Goal: Transaction & Acquisition: Purchase product/service

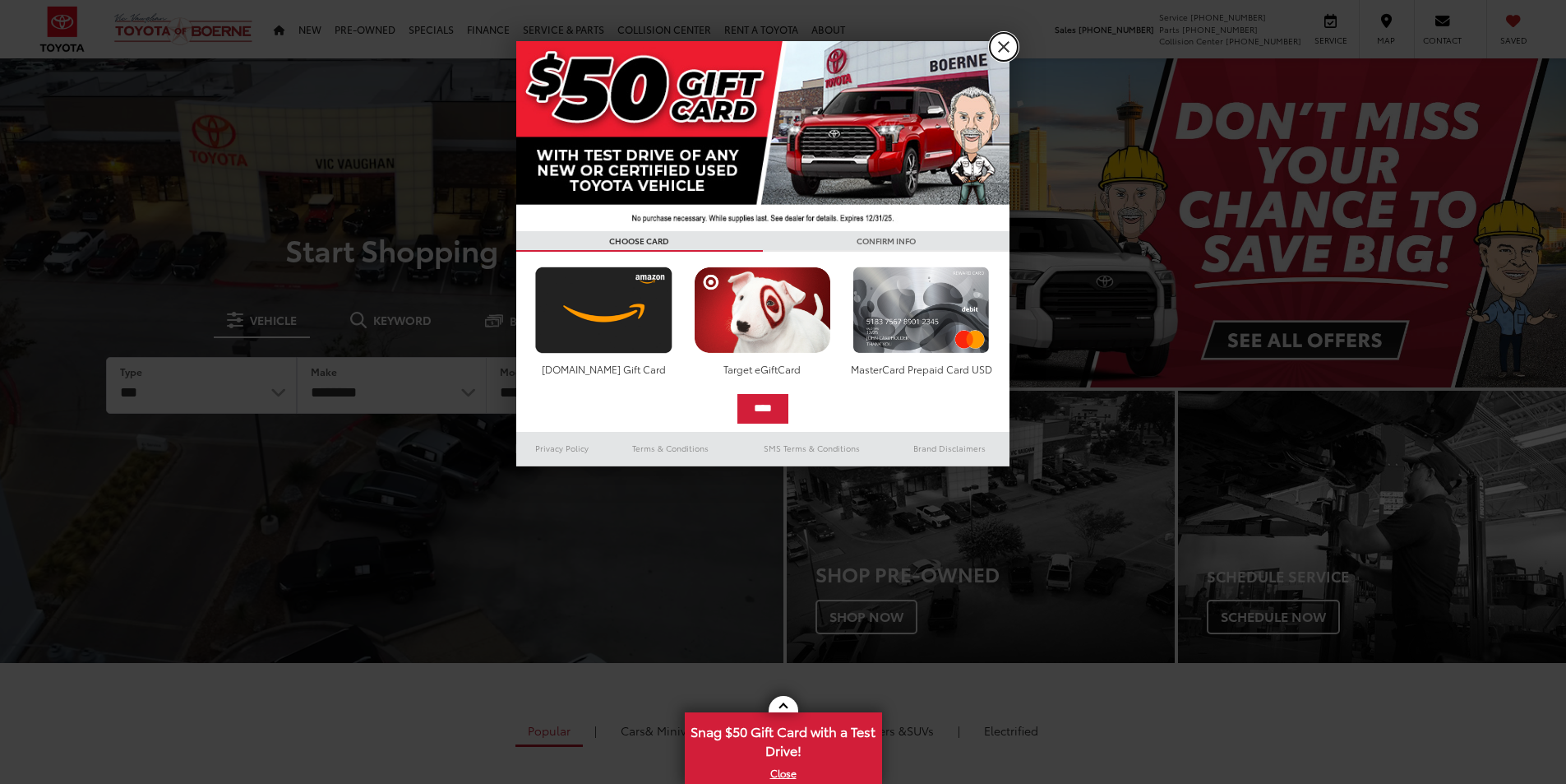
click at [1002, 43] on link "X" at bounding box center [1004, 47] width 28 height 28
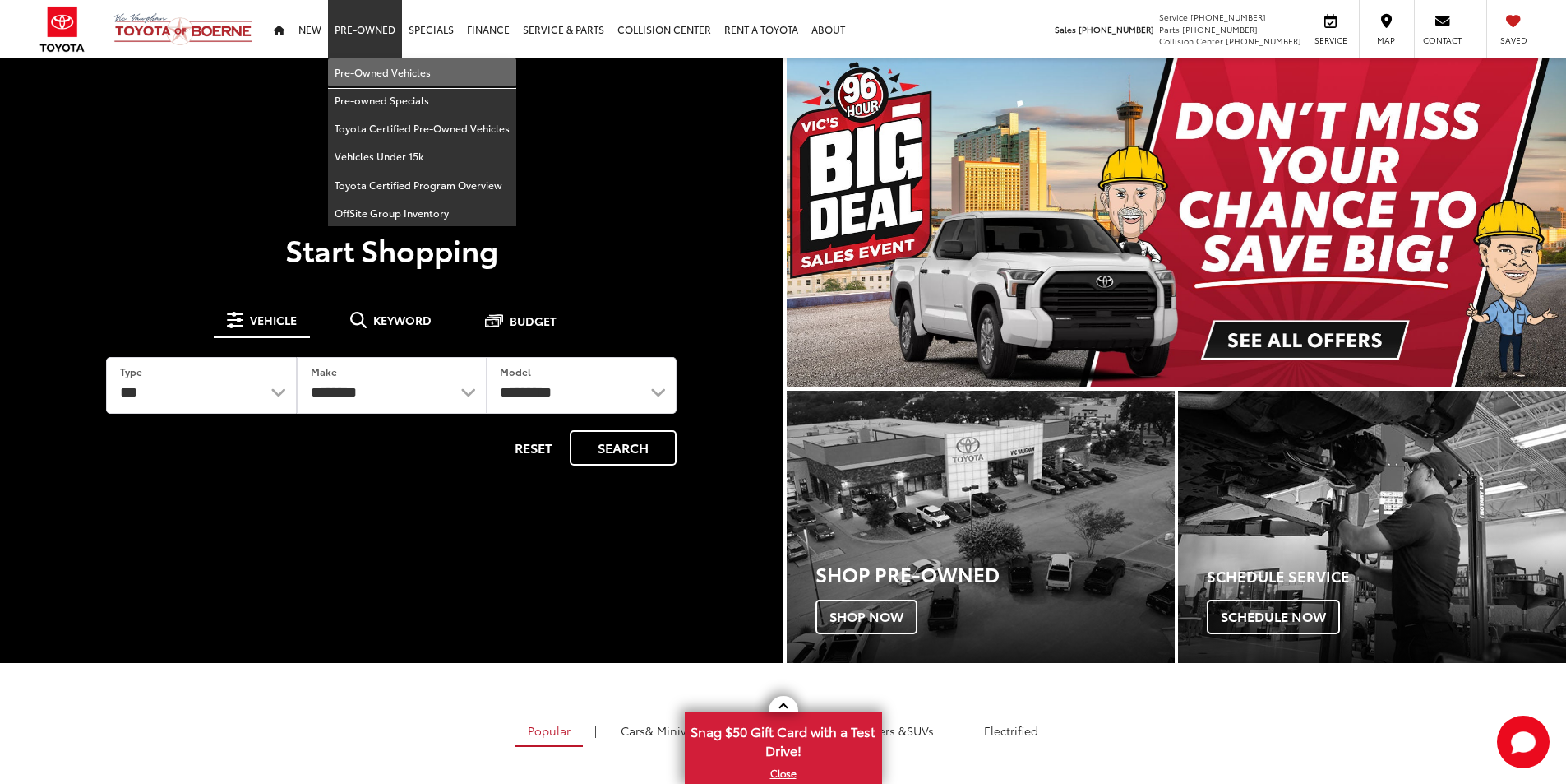
click at [369, 75] on link "Pre-Owned Vehicles" at bounding box center [422, 72] width 188 height 28
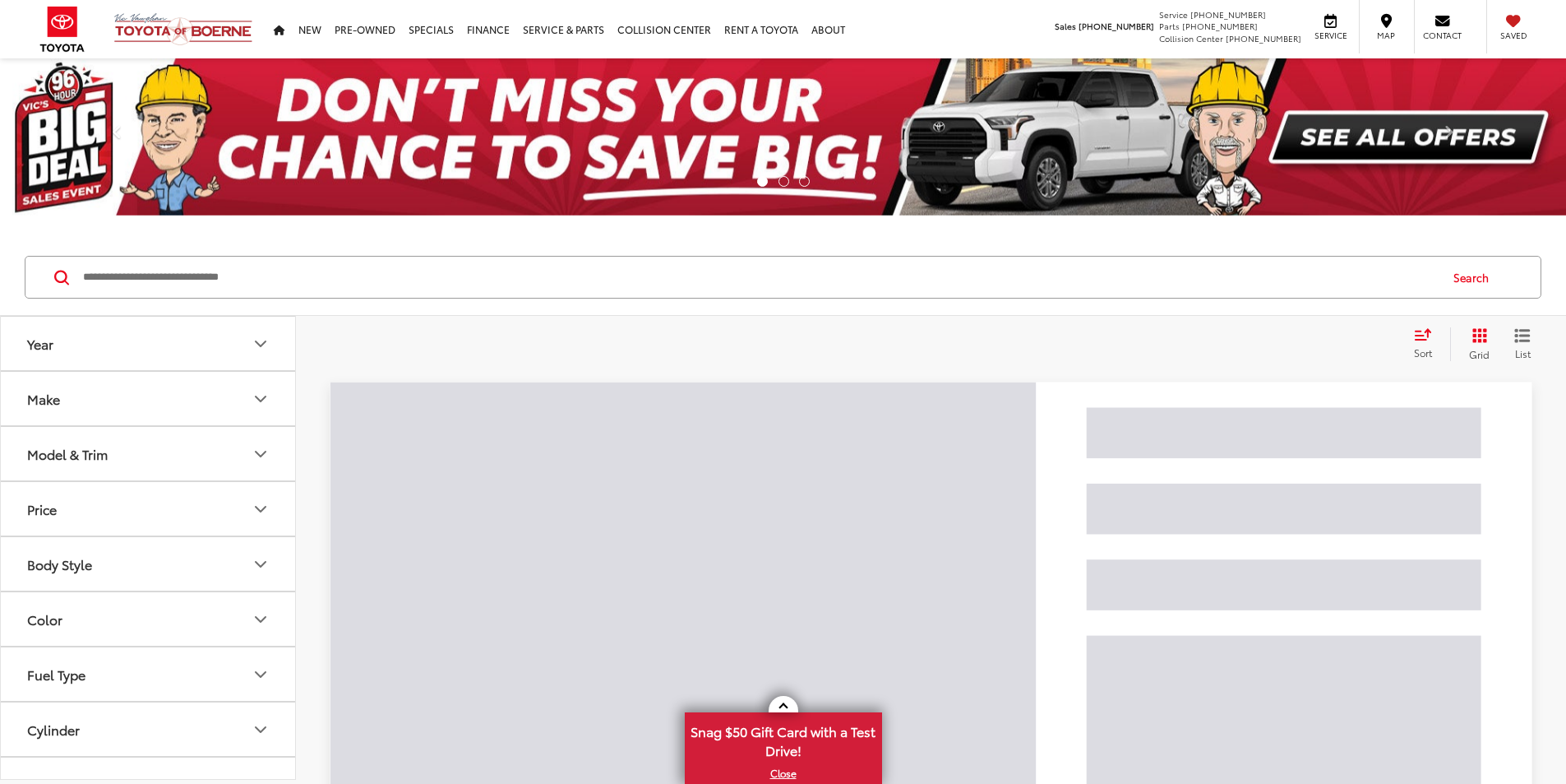
click at [534, 288] on input "Search by Make, Model, or Keyword" at bounding box center [759, 276] width 1357 height 39
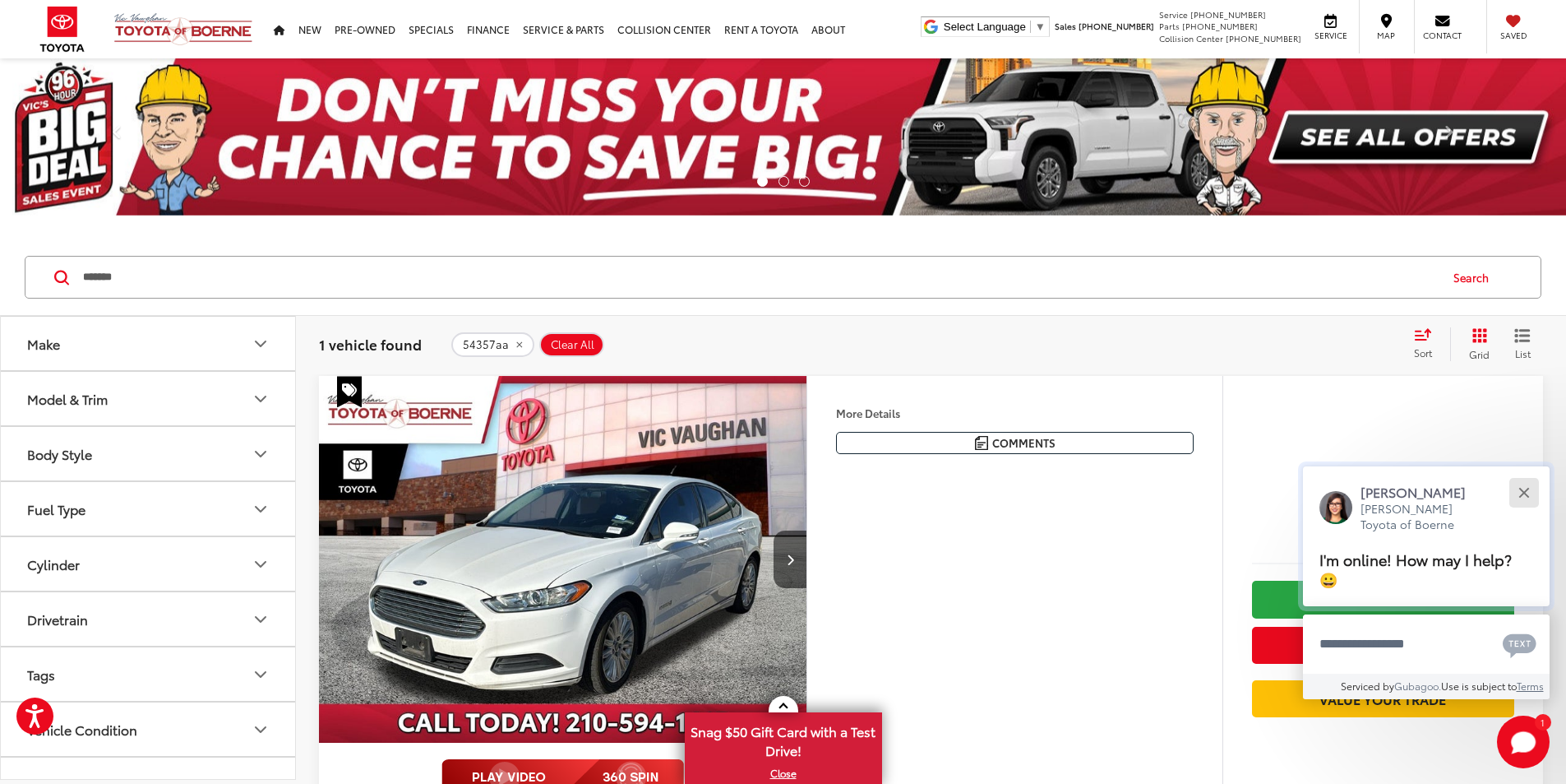
click at [1529, 496] on div "Close" at bounding box center [1523, 492] width 11 height 11
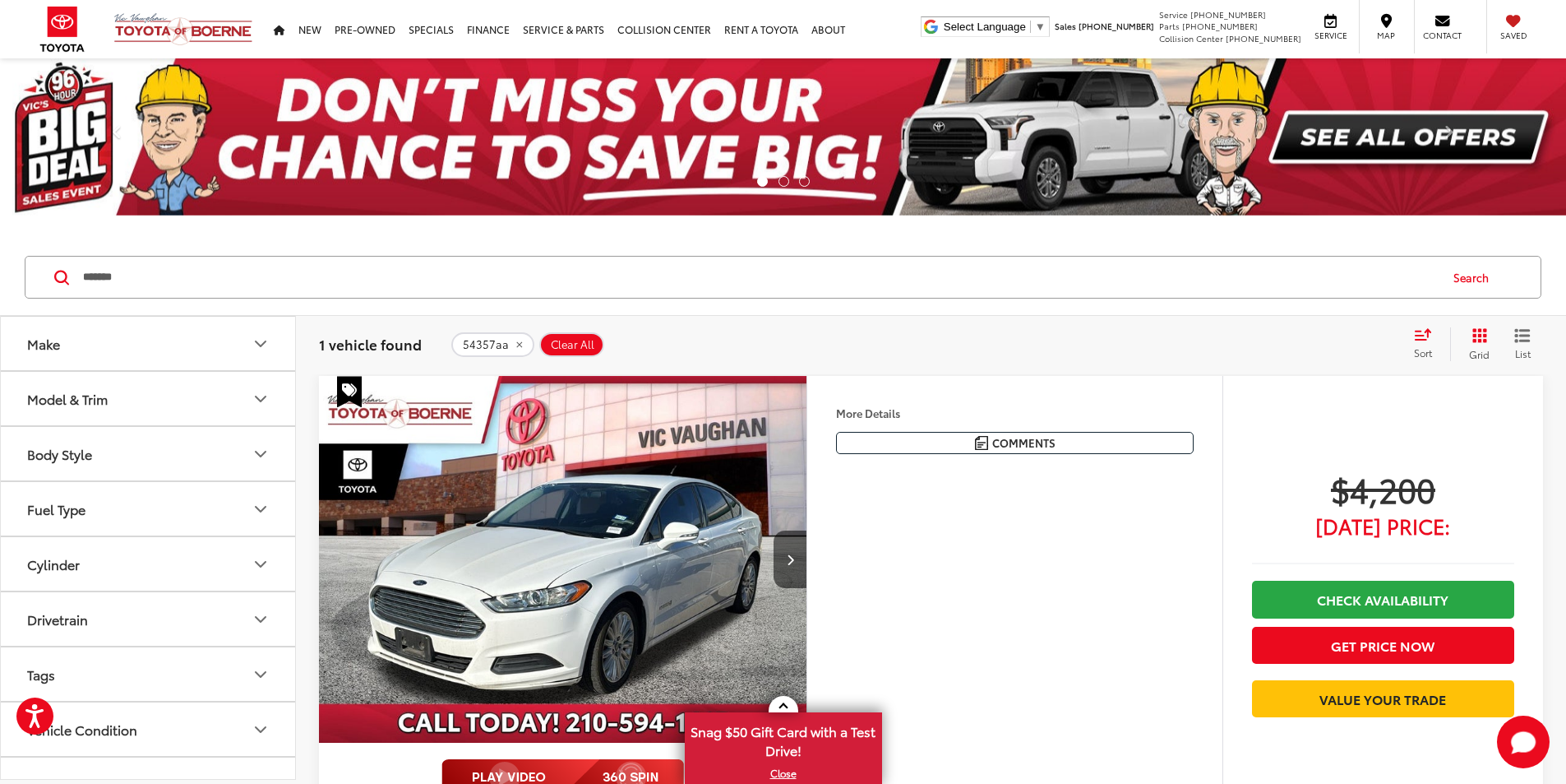
click at [1514, 502] on div "$4,200 Today's Price: Check Availability Get Price Now Value Your Trade" at bounding box center [1383, 654] width 321 height 556
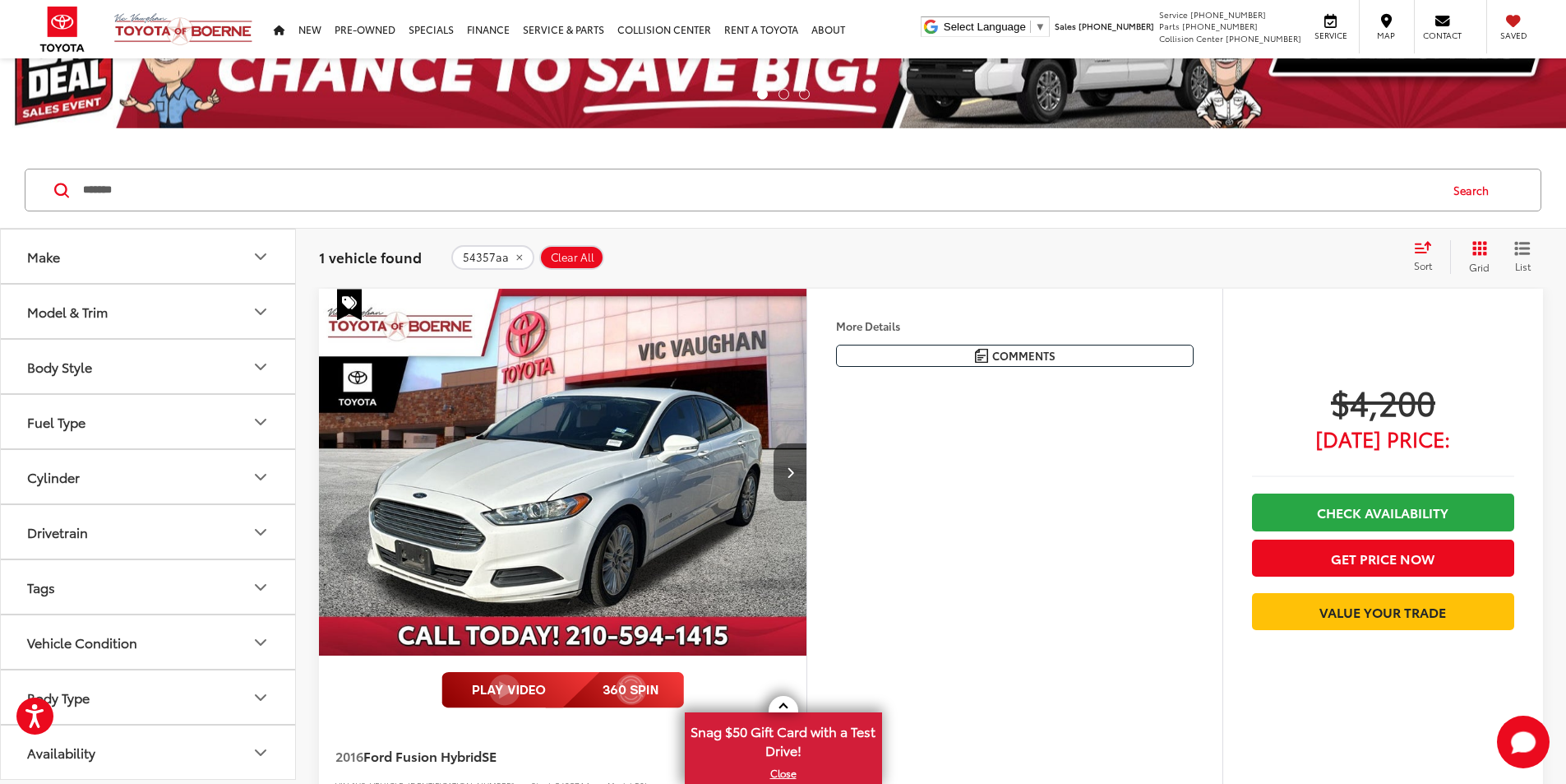
scroll to position [110, 0]
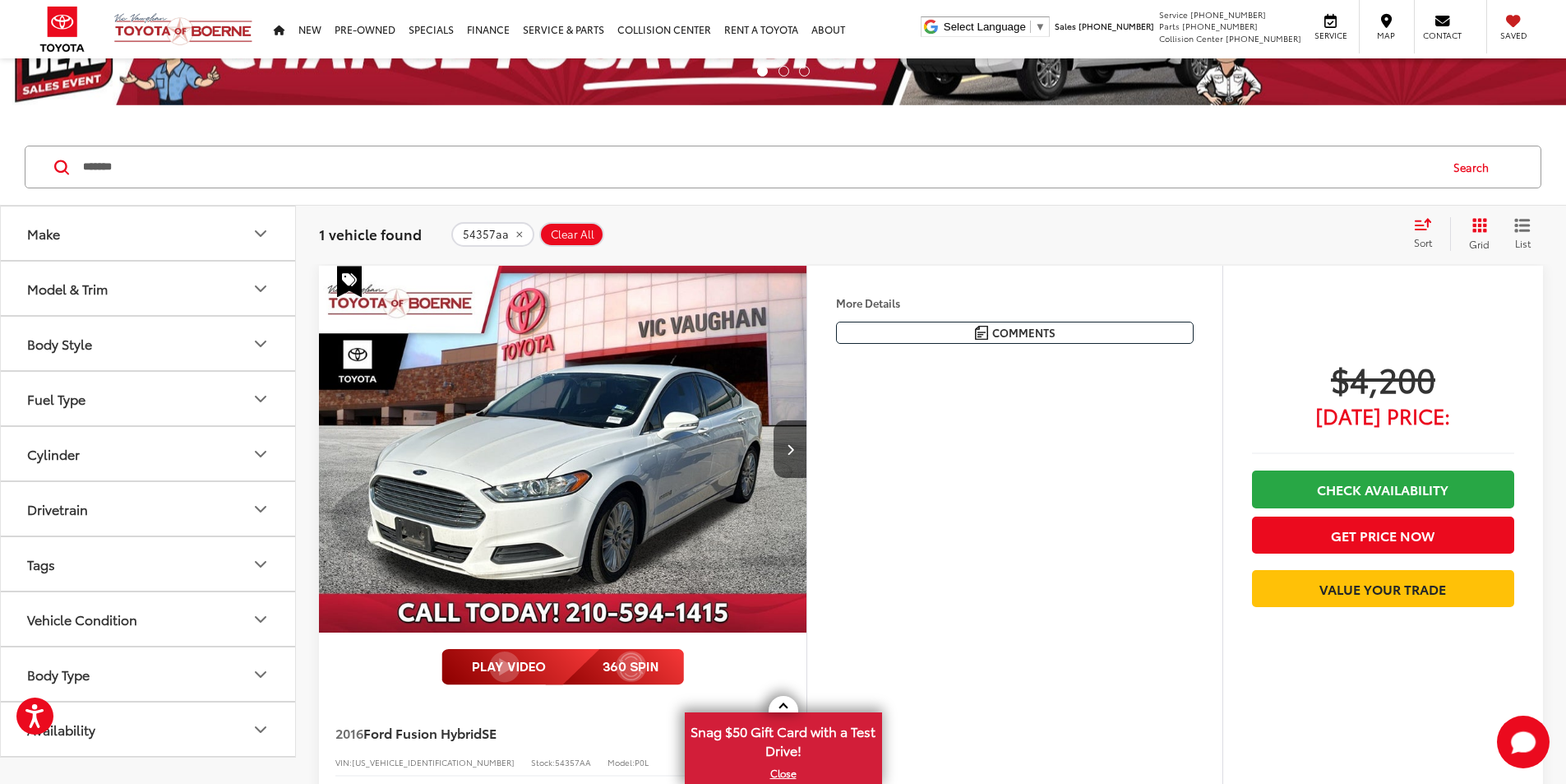
drag, startPoint x: 1481, startPoint y: 439, endPoint x: 1471, endPoint y: 427, distance: 15.8
click at [1491, 444] on div "$4,200 Today's Price: Check Availability Get Price Now Value Your Trade" at bounding box center [1383, 486] width 262 height 257
drag, startPoint x: 1493, startPoint y: 424, endPoint x: 1301, endPoint y: 346, distance: 206.9
click at [1301, 346] on div "$4,200 Today's Price: Check Availability Get Price Now Value Your Trade" at bounding box center [1383, 544] width 321 height 556
click at [1301, 333] on div "$4,200 Today's Price: Check Availability Get Price Now Value Your Trade" at bounding box center [1383, 544] width 321 height 556
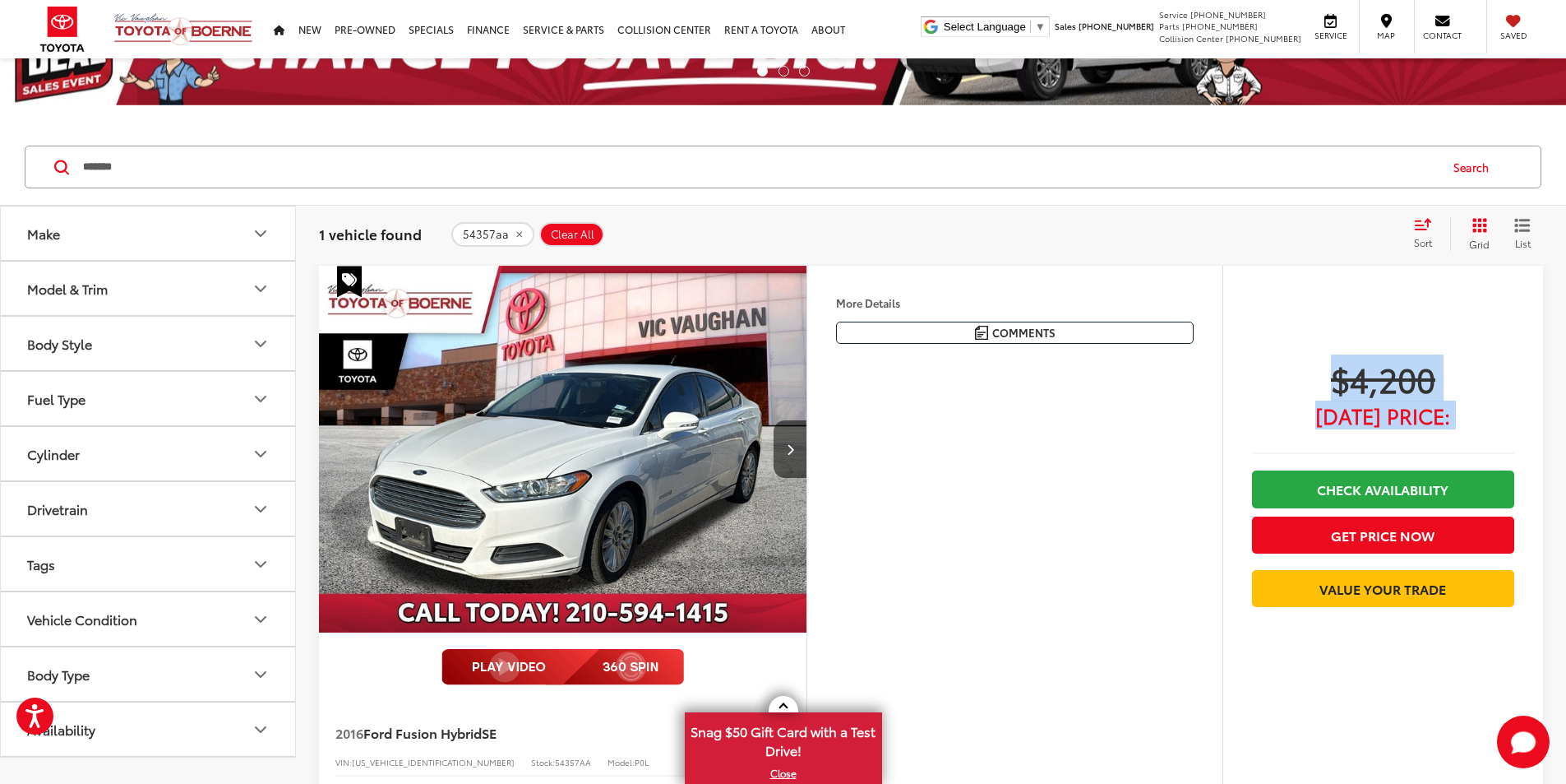
drag, startPoint x: 1342, startPoint y: 340, endPoint x: 1522, endPoint y: 432, distance: 202.6
click at [1522, 432] on div "$4,200 Today's Price: Check Availability Get Price Now Value Your Trade" at bounding box center [1383, 544] width 321 height 556
click at [1514, 432] on div "$4,200 Today's Price: Check Availability Get Price Now Value Your Trade" at bounding box center [1383, 544] width 321 height 556
drag, startPoint x: 1495, startPoint y: 444, endPoint x: 1210, endPoint y: 314, distance: 312.7
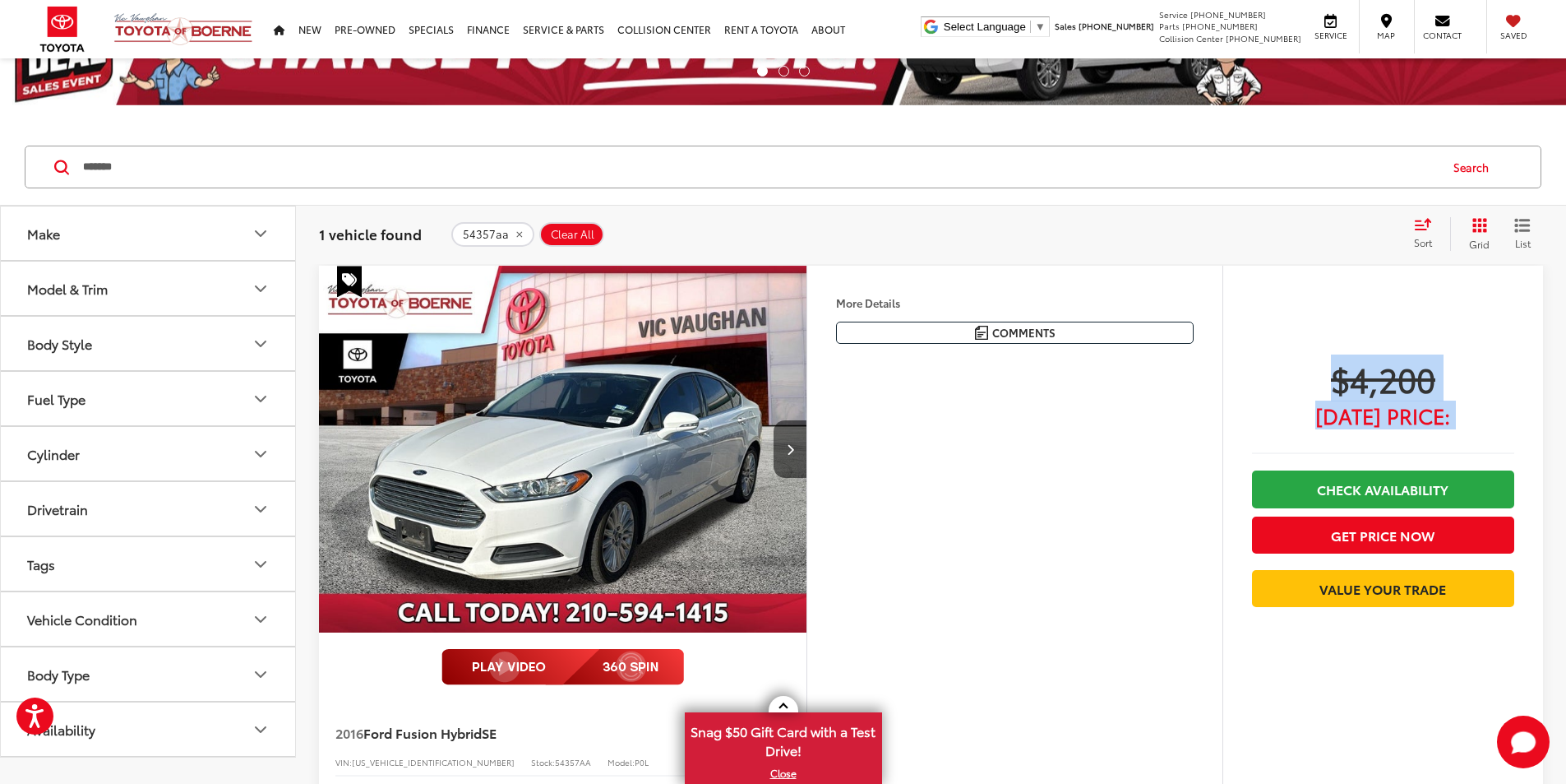
click at [1223, 314] on div "$4,200 Today's Price: Check Availability Get Price Now Value Your Trade" at bounding box center [1383, 544] width 321 height 556
click at [1223, 298] on div "$4,200 Today's Price: Check Availability Get Price Now Value Your Trade" at bounding box center [1383, 544] width 321 height 556
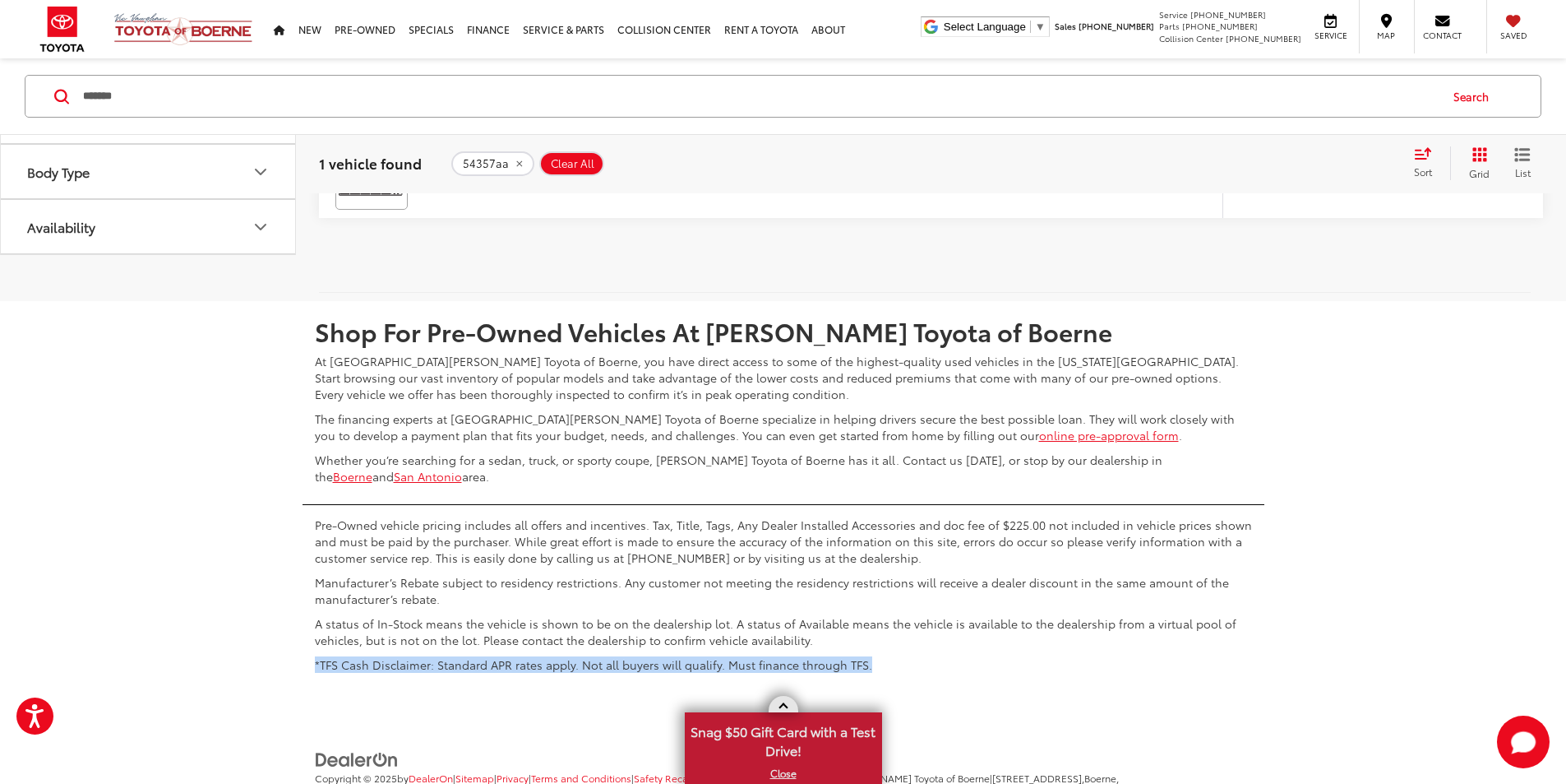
scroll to position [915, 0]
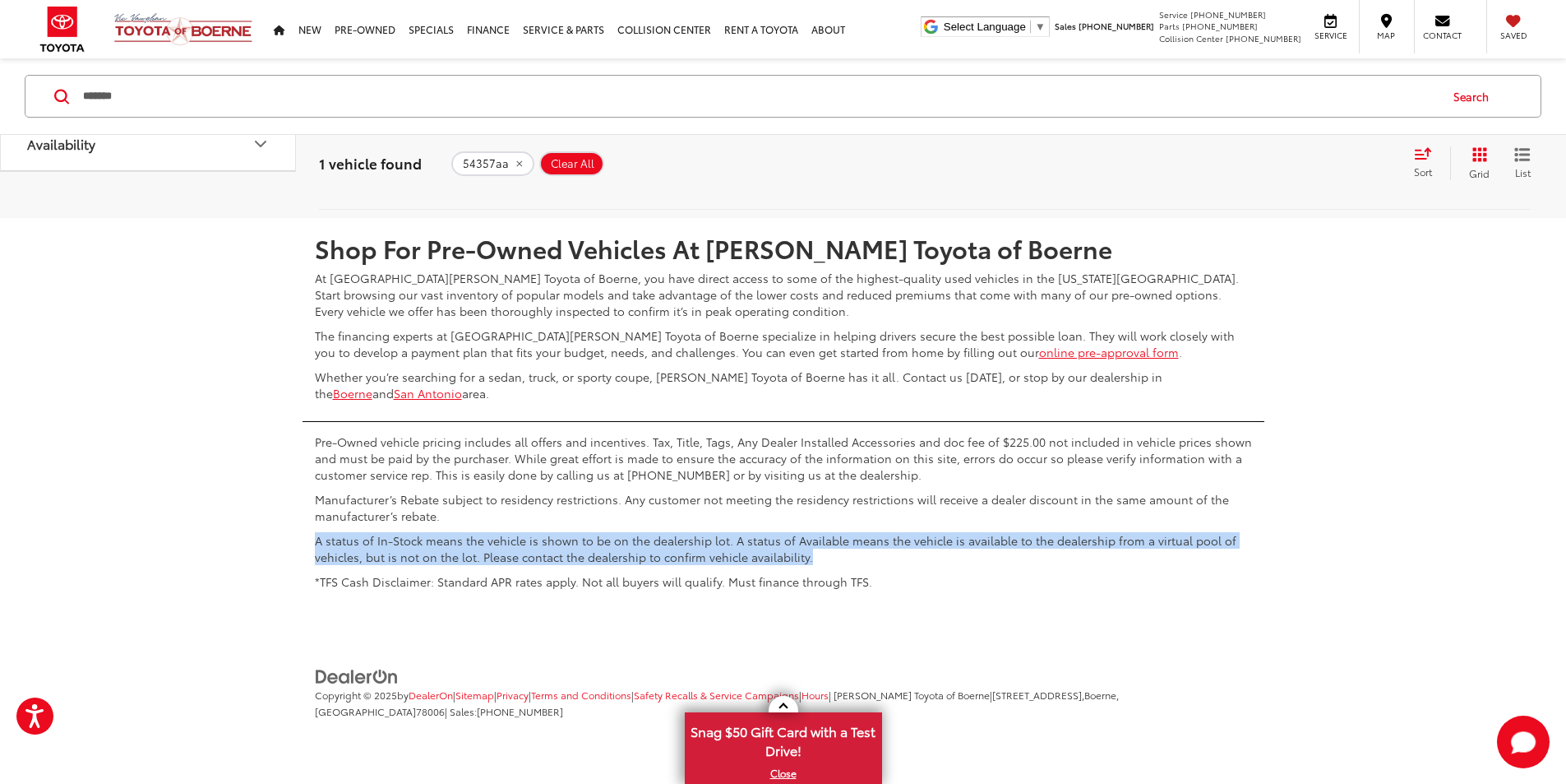
drag, startPoint x: 1258, startPoint y: 749, endPoint x: 542, endPoint y: 554, distance: 742.1
click at [543, 555] on div "Pre-Owned vehicle pricing includes all offers and incentives. Tax, Title, Tags,…" at bounding box center [784, 509] width 962 height 177
click at [832, 565] on p "A status of In-Stock means the vehicle is shown to be on the dealership lot. A …" at bounding box center [783, 548] width 937 height 33
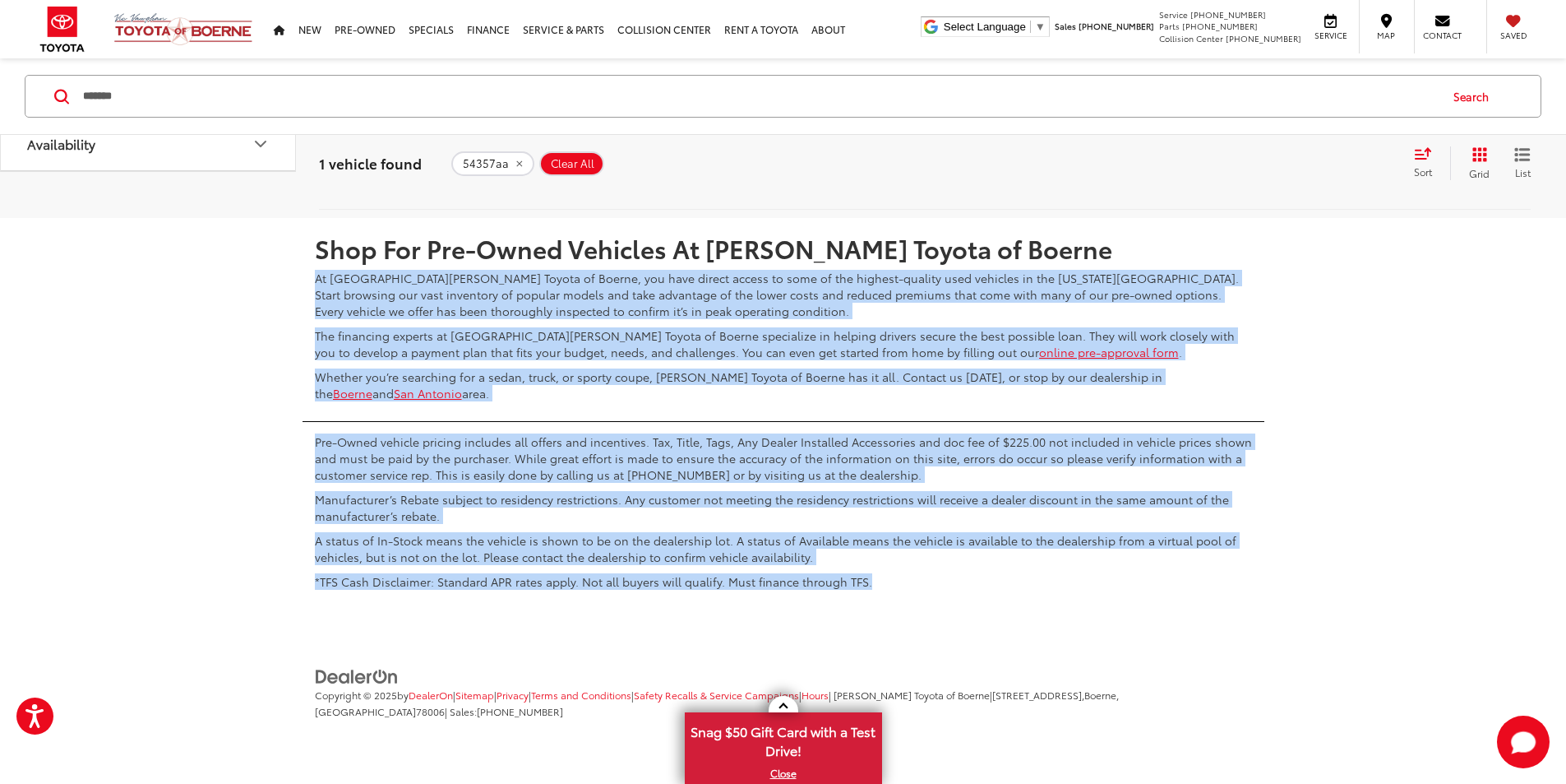
drag, startPoint x: 946, startPoint y: 640, endPoint x: 278, endPoint y: 312, distance: 744.9
click at [278, 312] on div "Shop For Pre-Owned Vehicles At Vic Vaughn Toyota of Boerne At Vic Vaughan Toyot…" at bounding box center [783, 408] width 1566 height 380
drag, startPoint x: 297, startPoint y: 317, endPoint x: 306, endPoint y: 316, distance: 9.2
click at [298, 317] on div "Shop For Pre-Owned Vehicles At Vic Vaughn Toyota of Boerne At Vic Vaughan Toyot…" at bounding box center [783, 408] width 1566 height 380
click at [310, 316] on div "Shop For Pre-Owned Vehicles At Vic Vaughn Toyota of Boerne At Vic Vaughan Toyot…" at bounding box center [784, 314] width 962 height 192
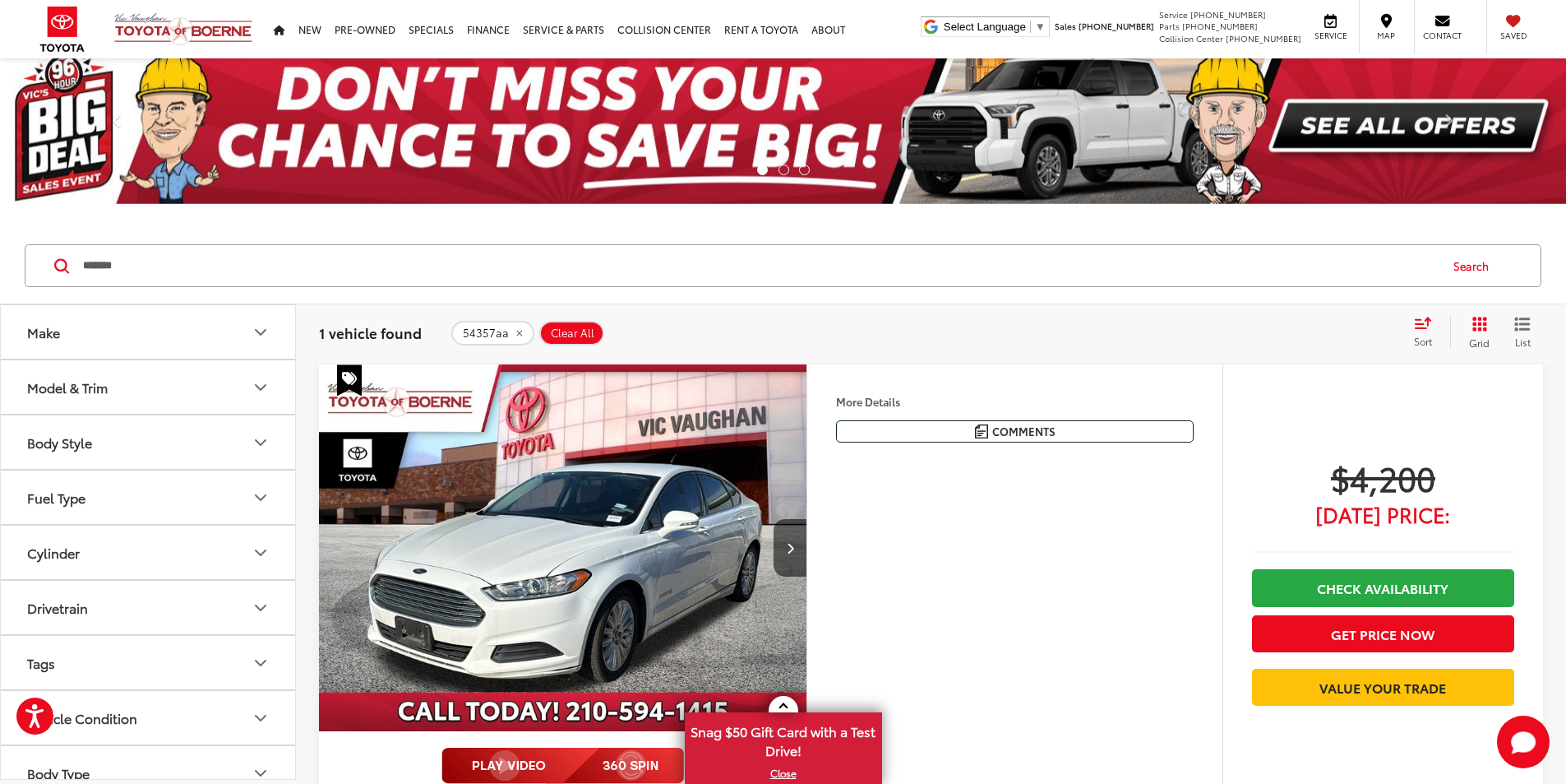
scroll to position [11, 0]
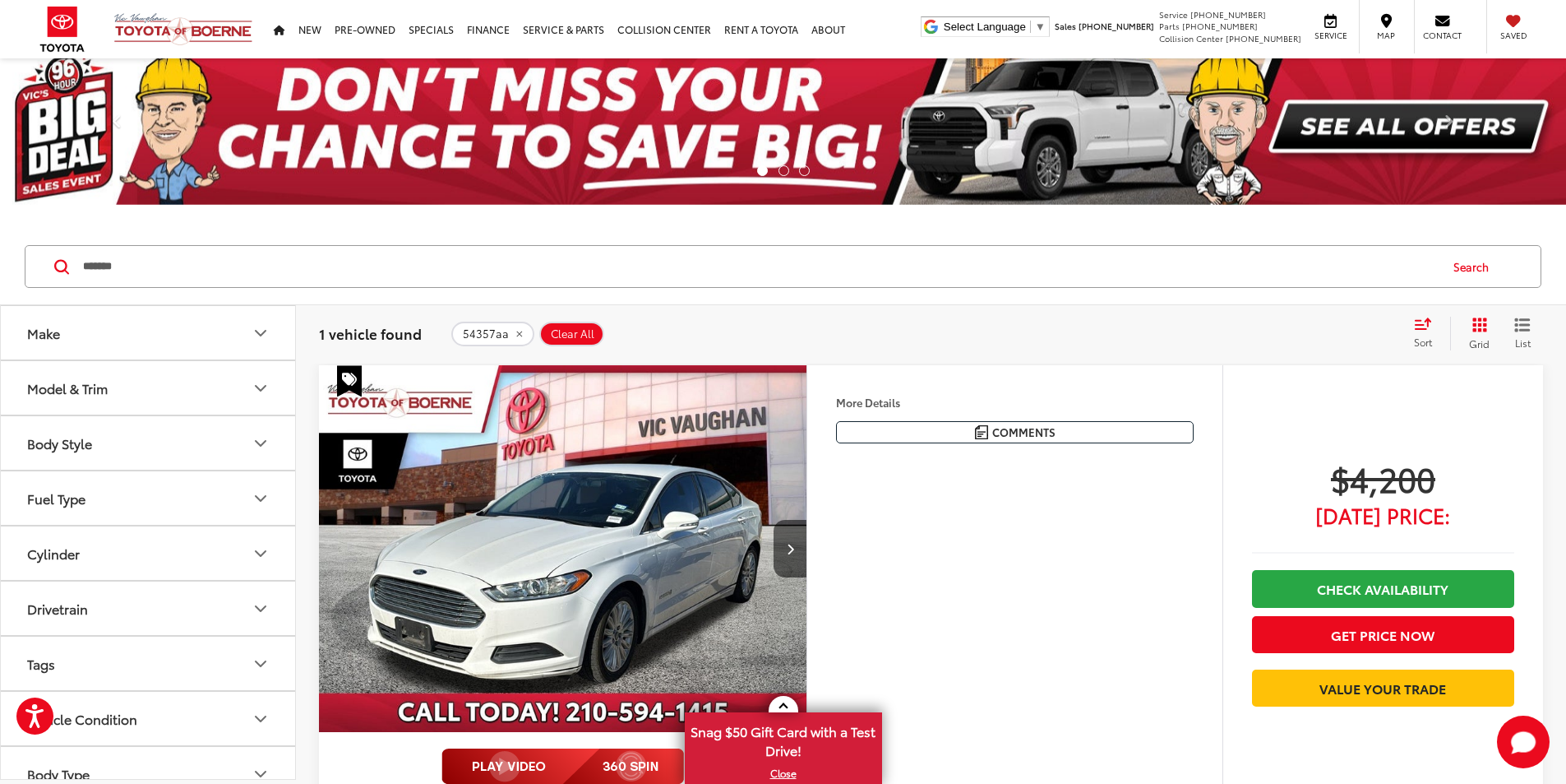
drag, startPoint x: 285, startPoint y: 256, endPoint x: 0, endPoint y: 274, distance: 285.9
click at [0, 278] on div "******* ******* Search" at bounding box center [783, 267] width 1566 height 76
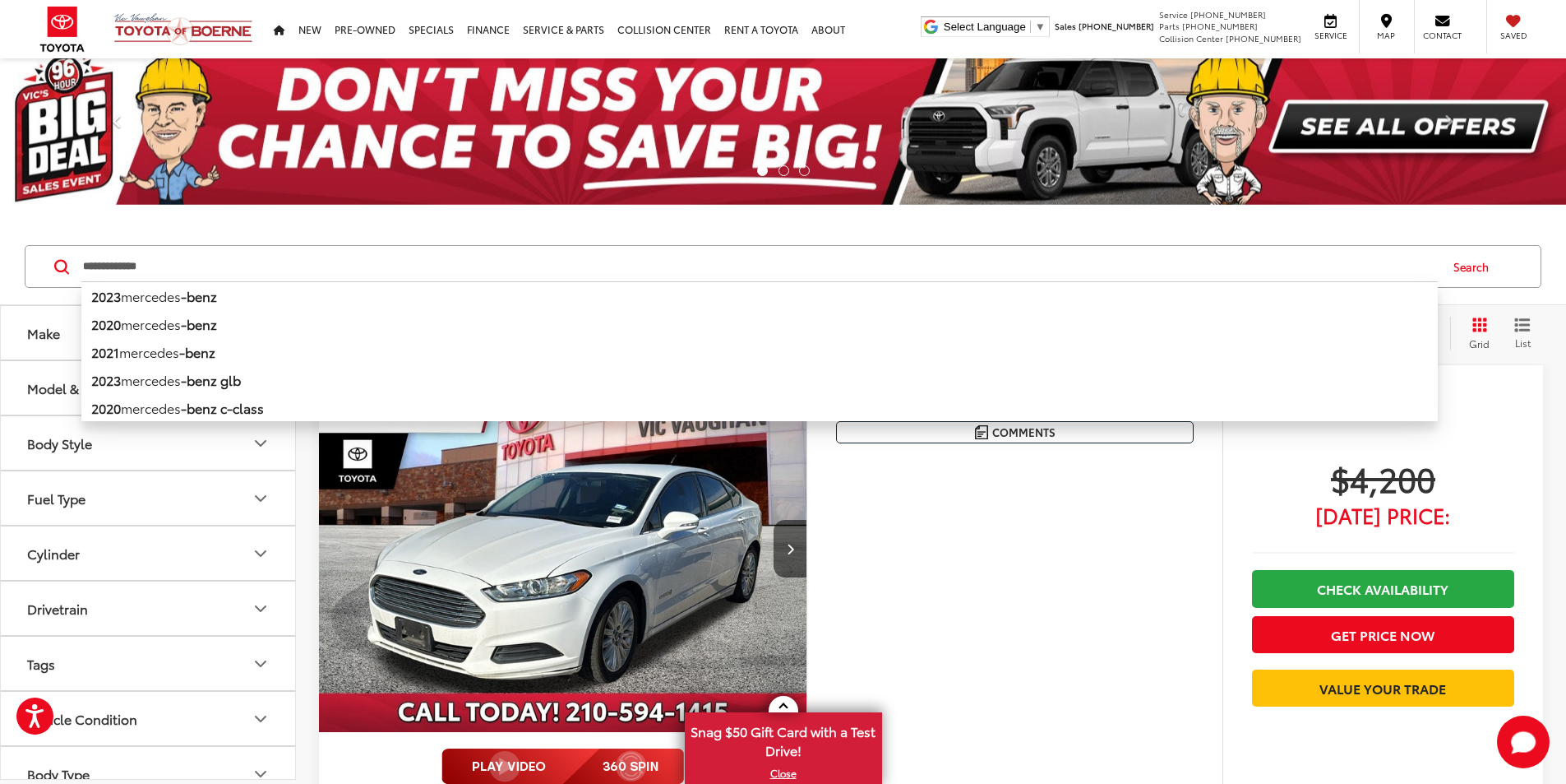
type input "**********"
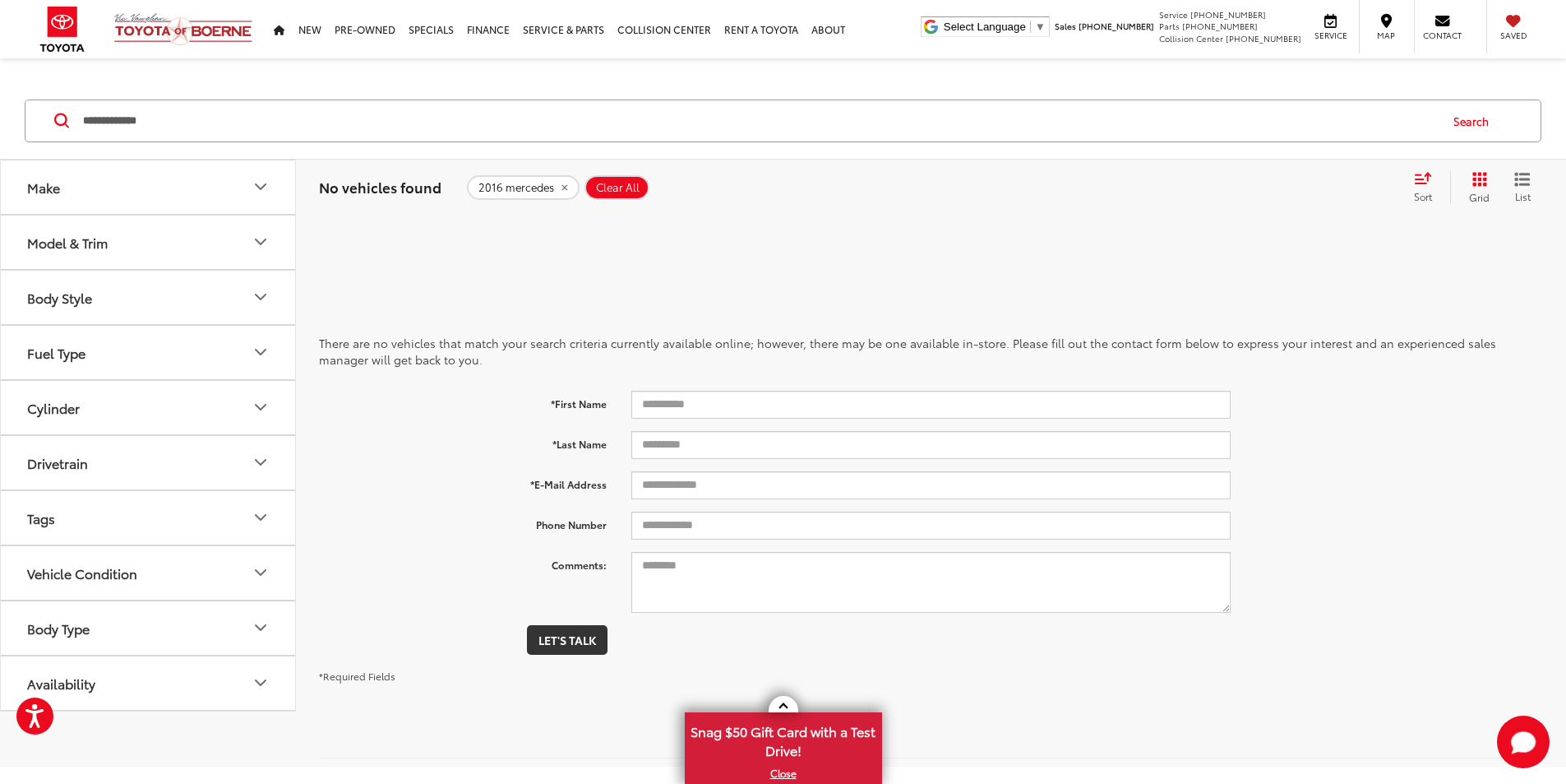
drag, startPoint x: 211, startPoint y: 127, endPoint x: 67, endPoint y: 125, distance: 143.9
click at [0, 0] on form "**********" at bounding box center [0, 0] width 0 height 0
drag, startPoint x: 502, startPoint y: 129, endPoint x: 71, endPoint y: 129, distance: 430.8
click at [72, 129] on div "Search" at bounding box center [783, 120] width 1517 height 43
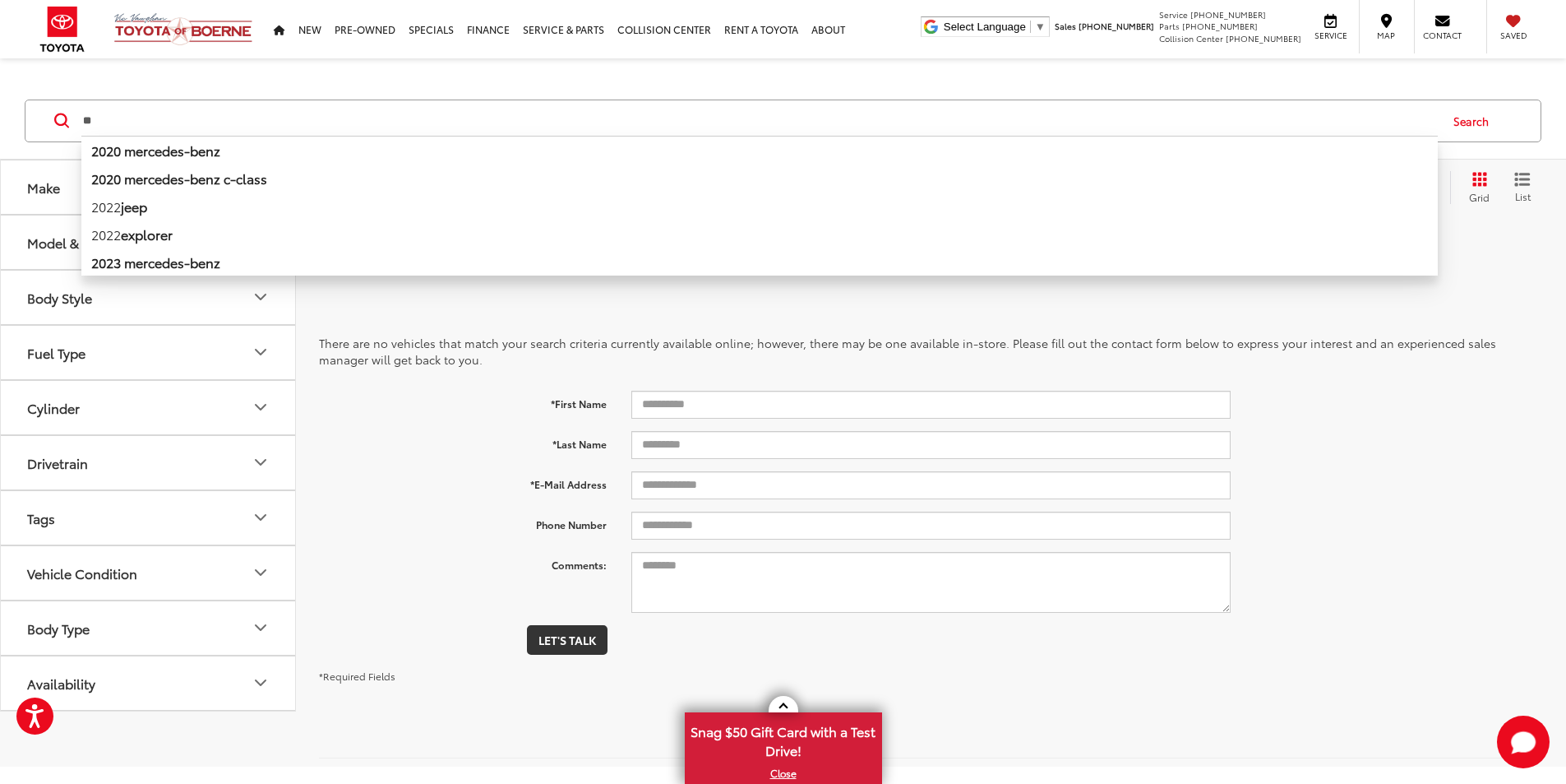
type input "*"
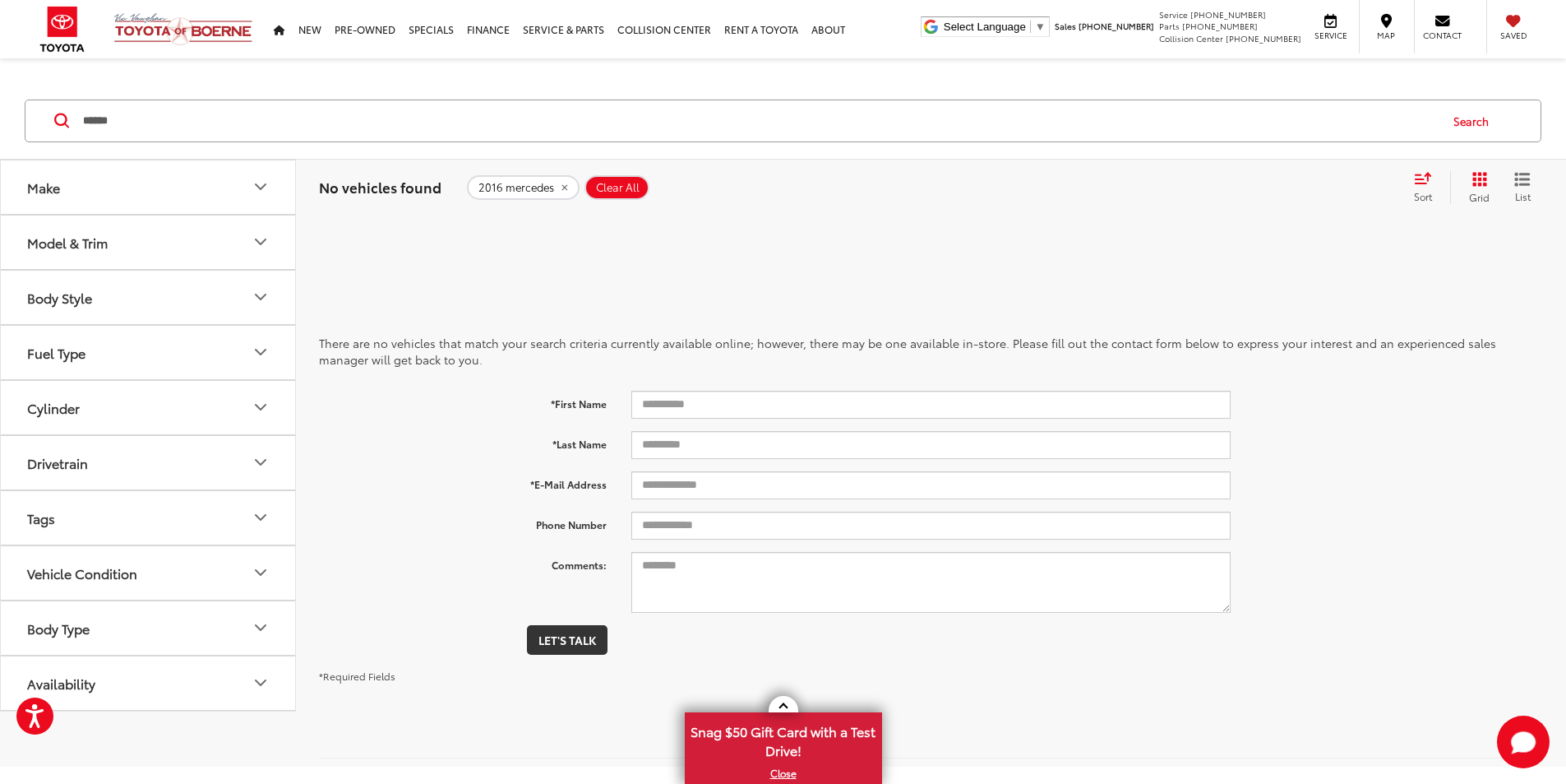
type input "******"
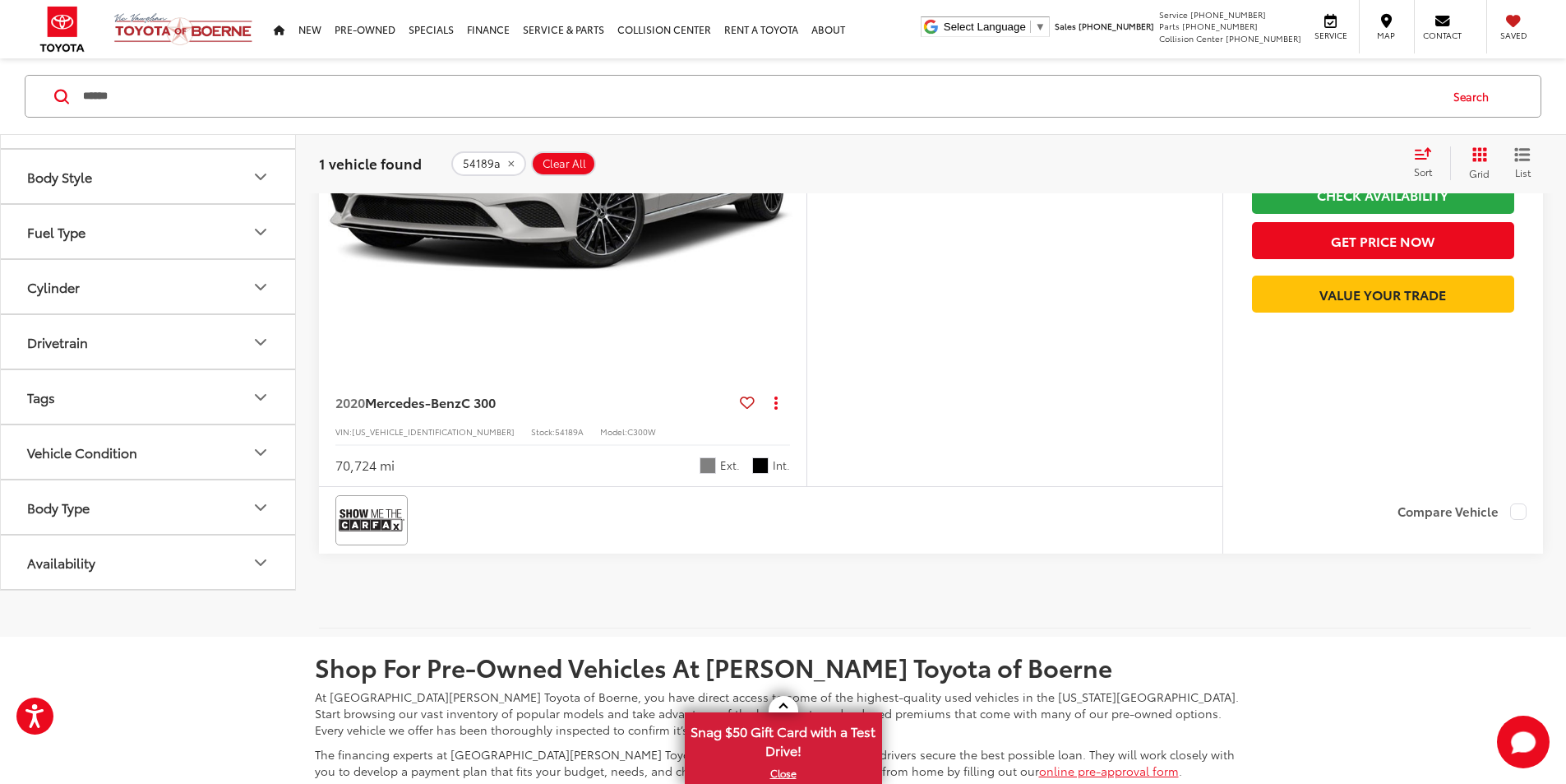
scroll to position [411, 0]
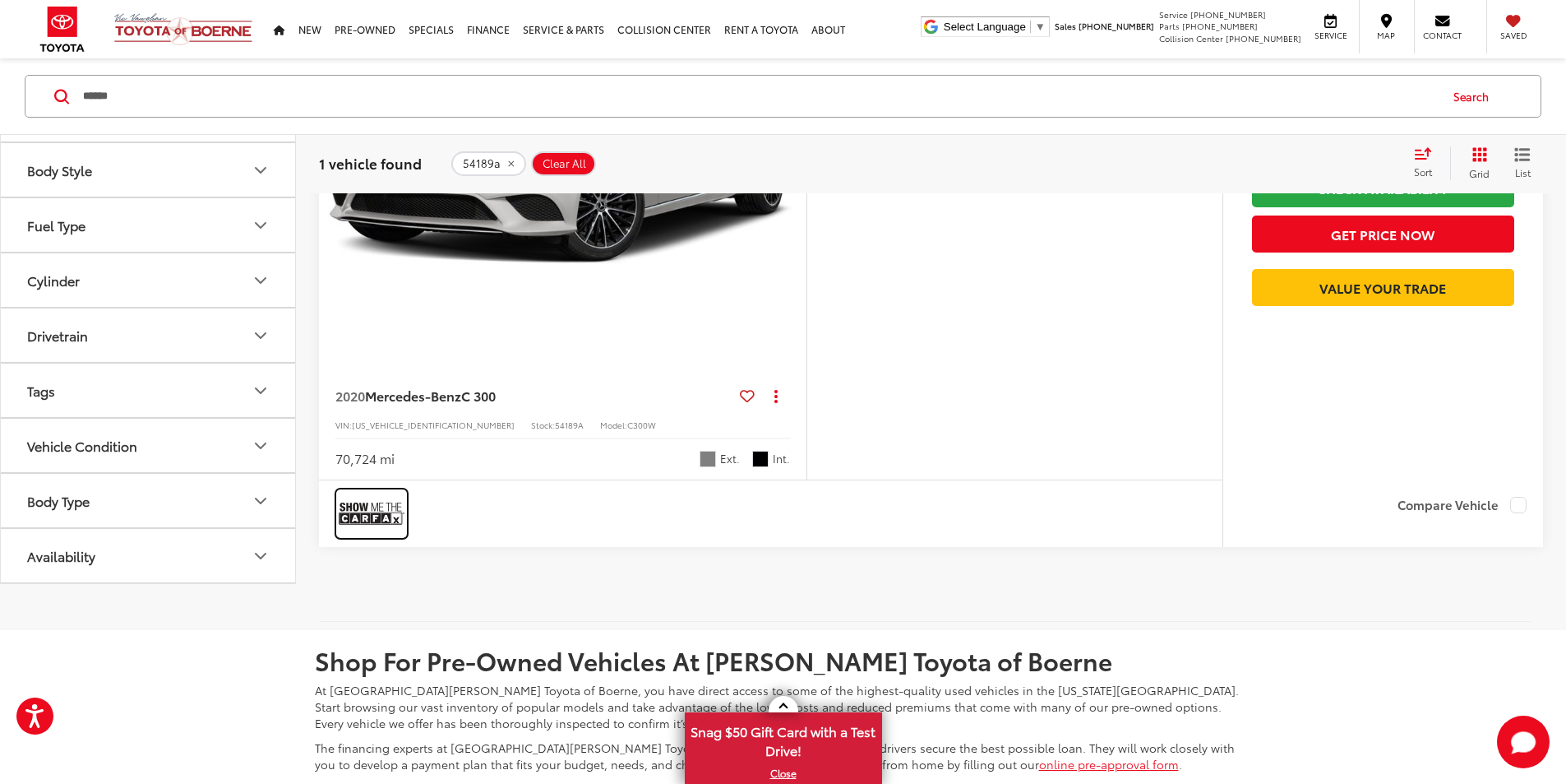
click at [391, 535] on img at bounding box center [372, 514] width 66 height 44
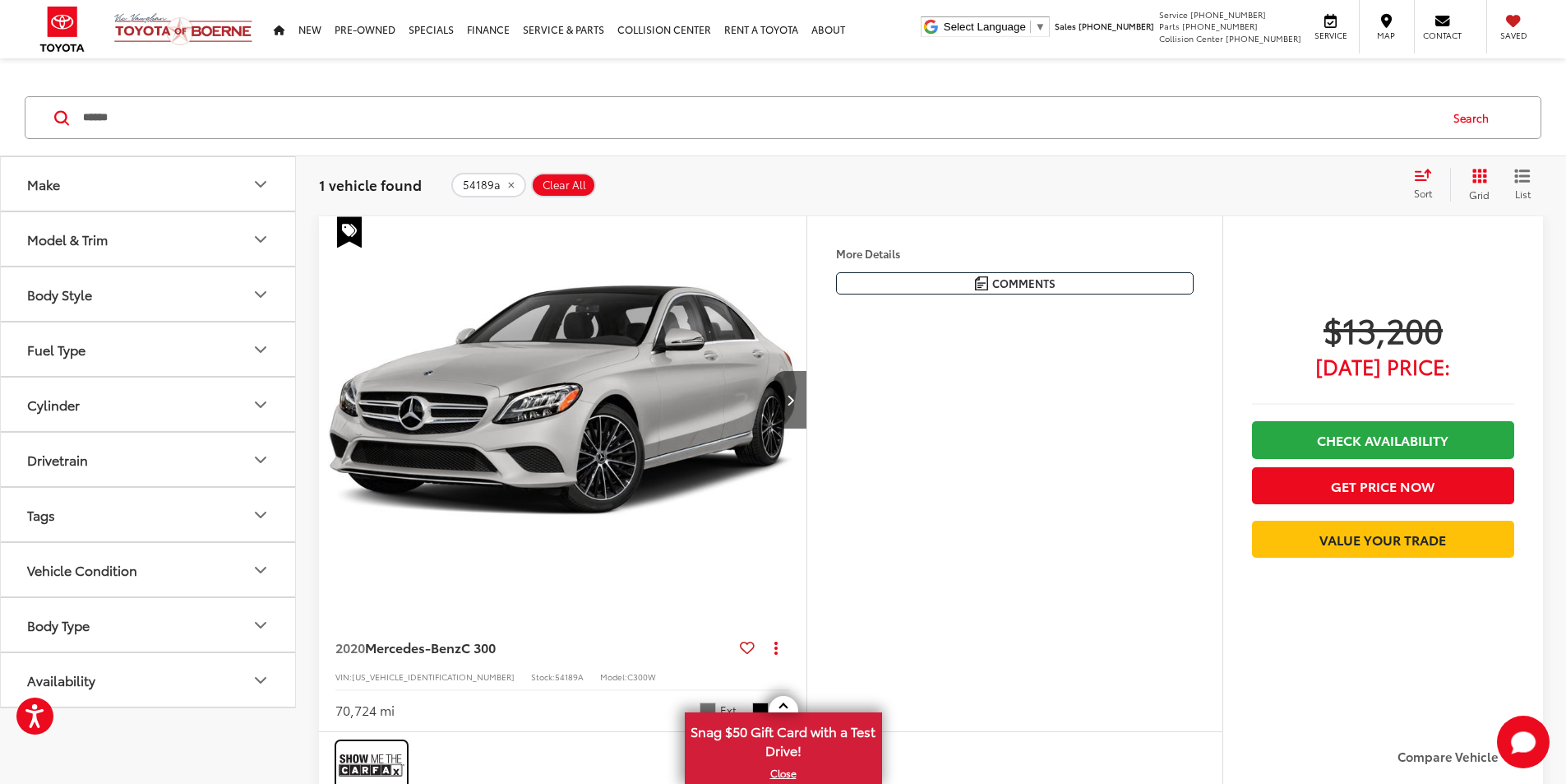
scroll to position [0, 0]
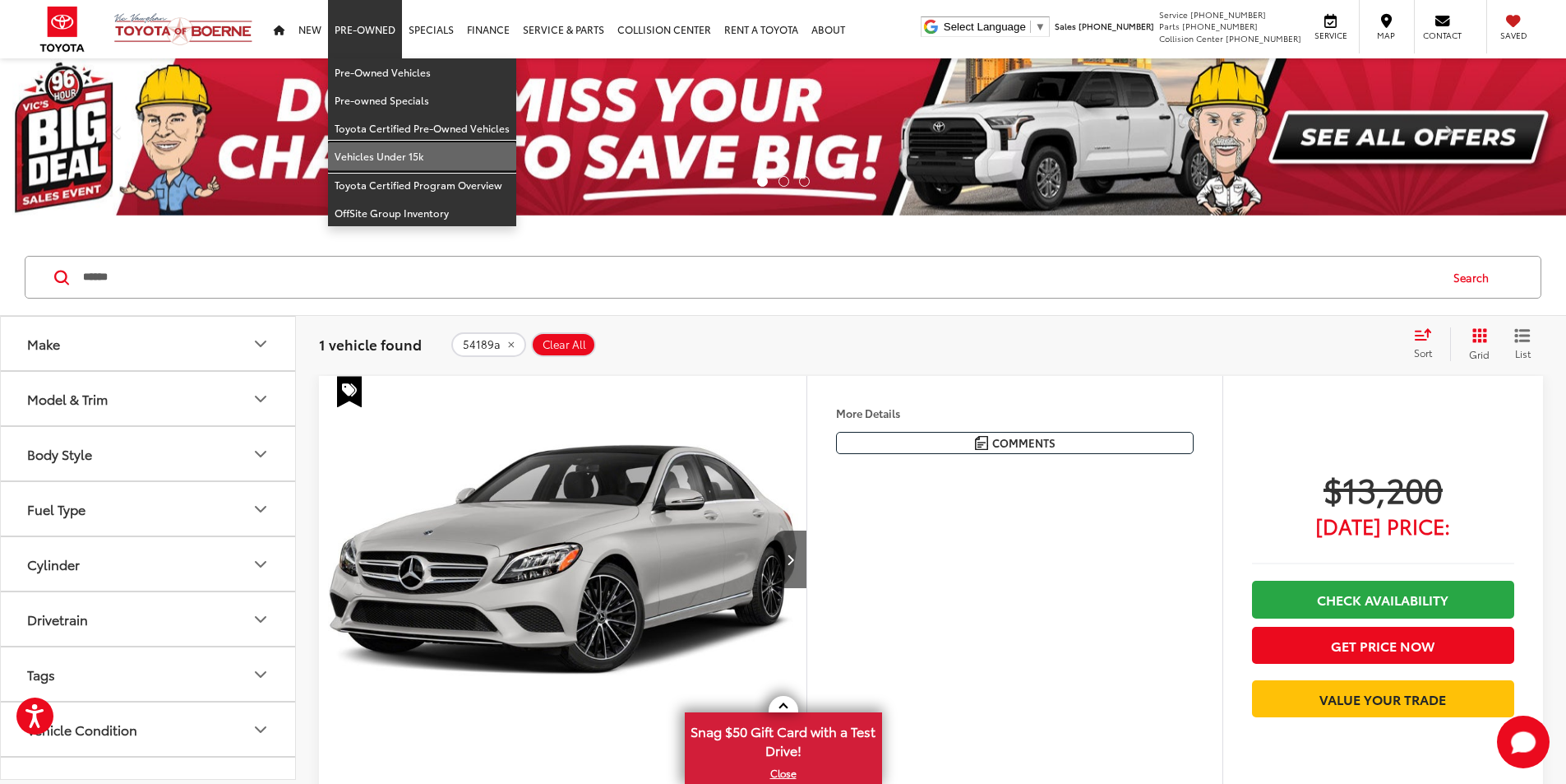
click at [405, 155] on link "Vehicles Under 15k" at bounding box center [422, 156] width 188 height 28
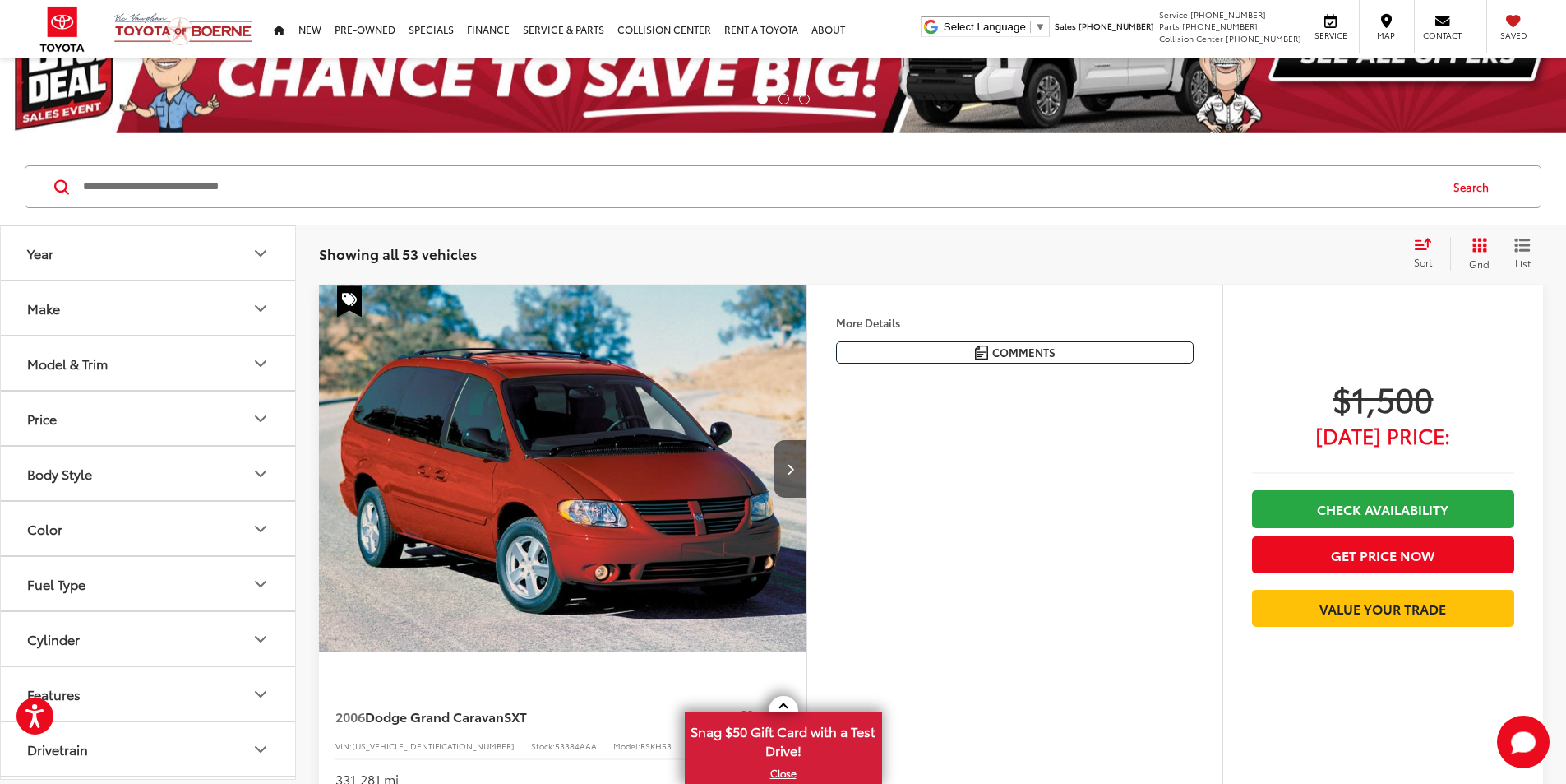
click at [1481, 251] on icon "Grid View" at bounding box center [1479, 245] width 15 height 15
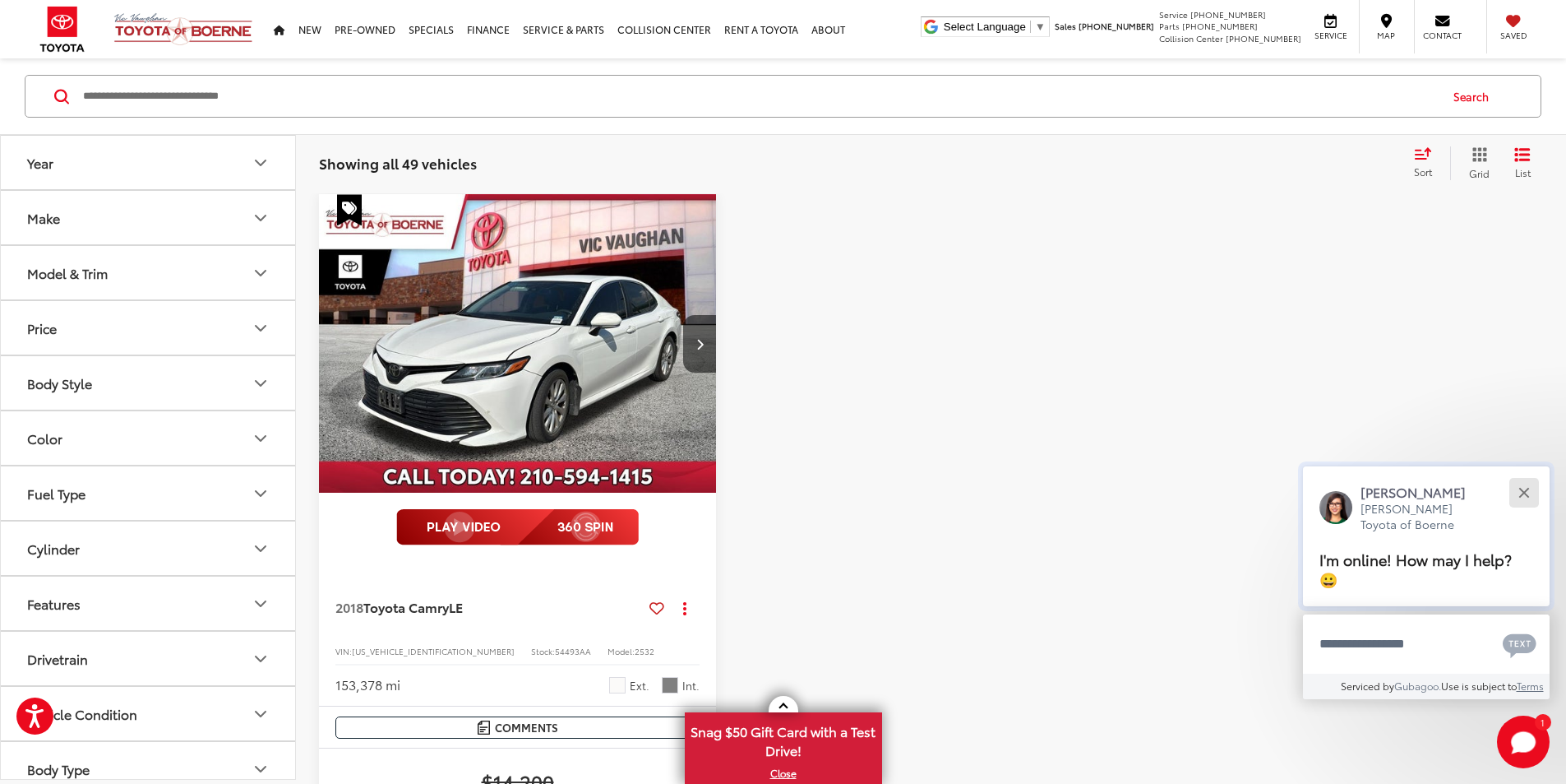
click at [1525, 496] on button "Close" at bounding box center [1523, 491] width 35 height 35
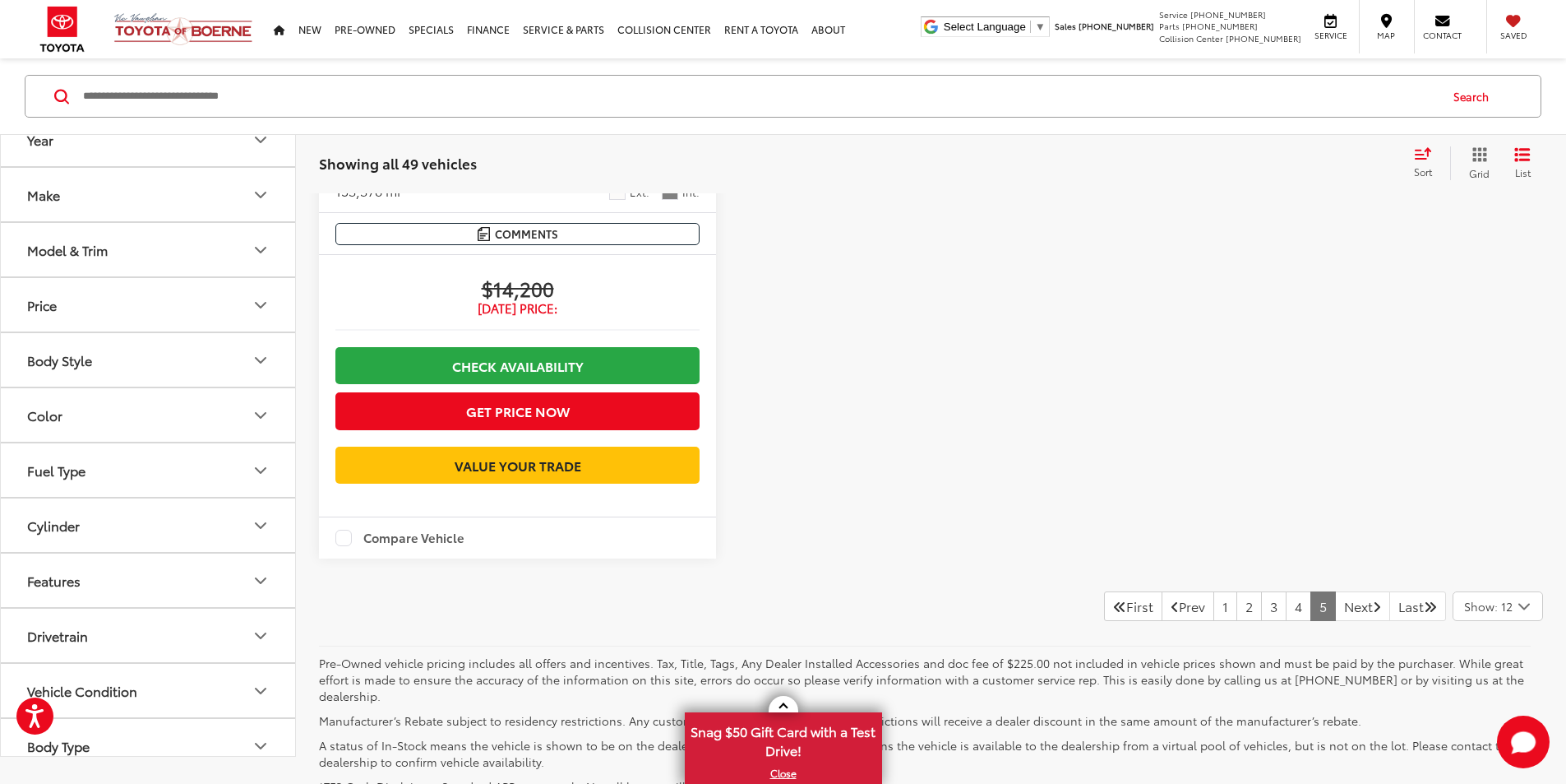
scroll to position [778, 0]
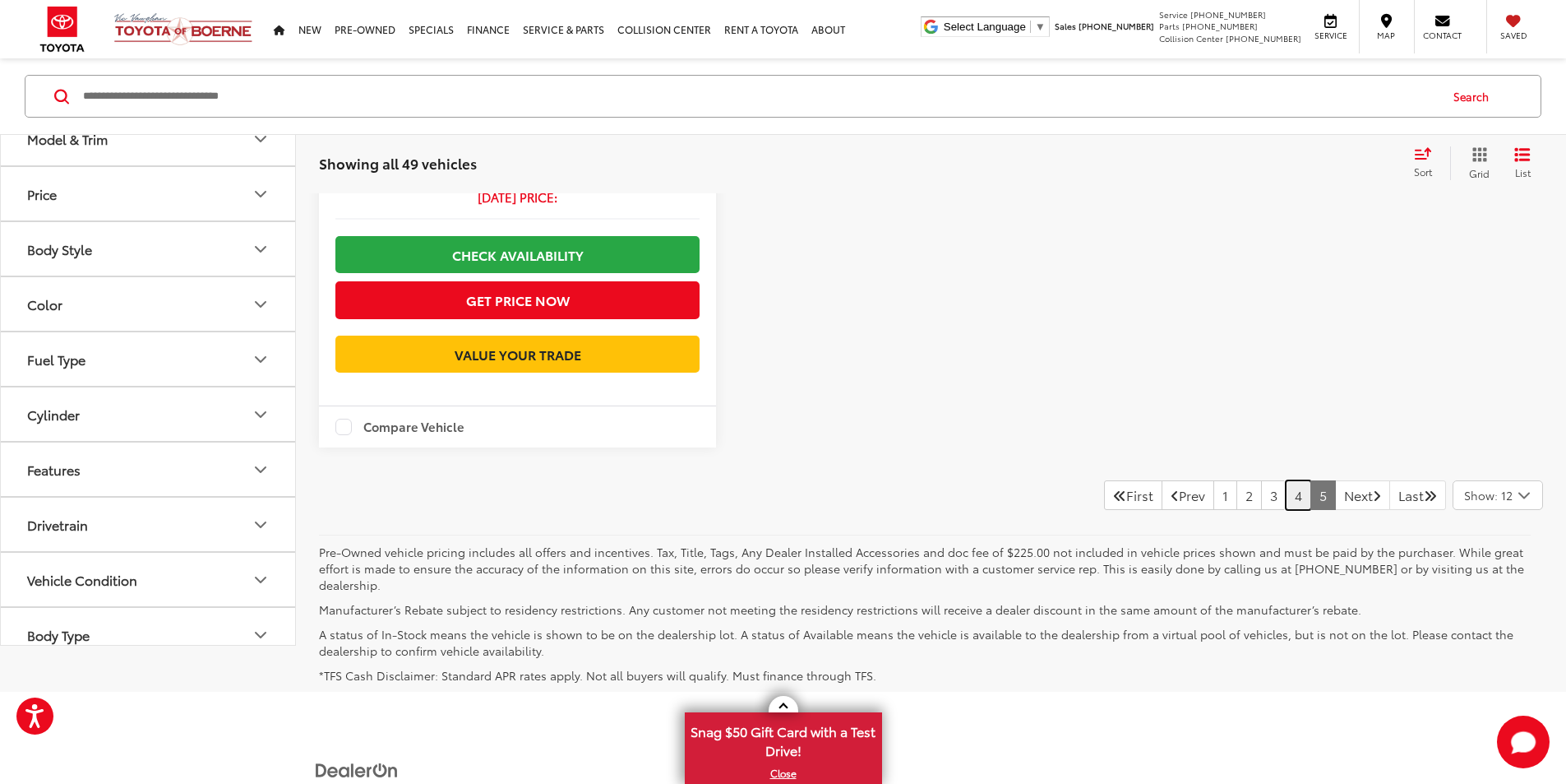
click at [1286, 480] on link "4" at bounding box center [1298, 495] width 25 height 30
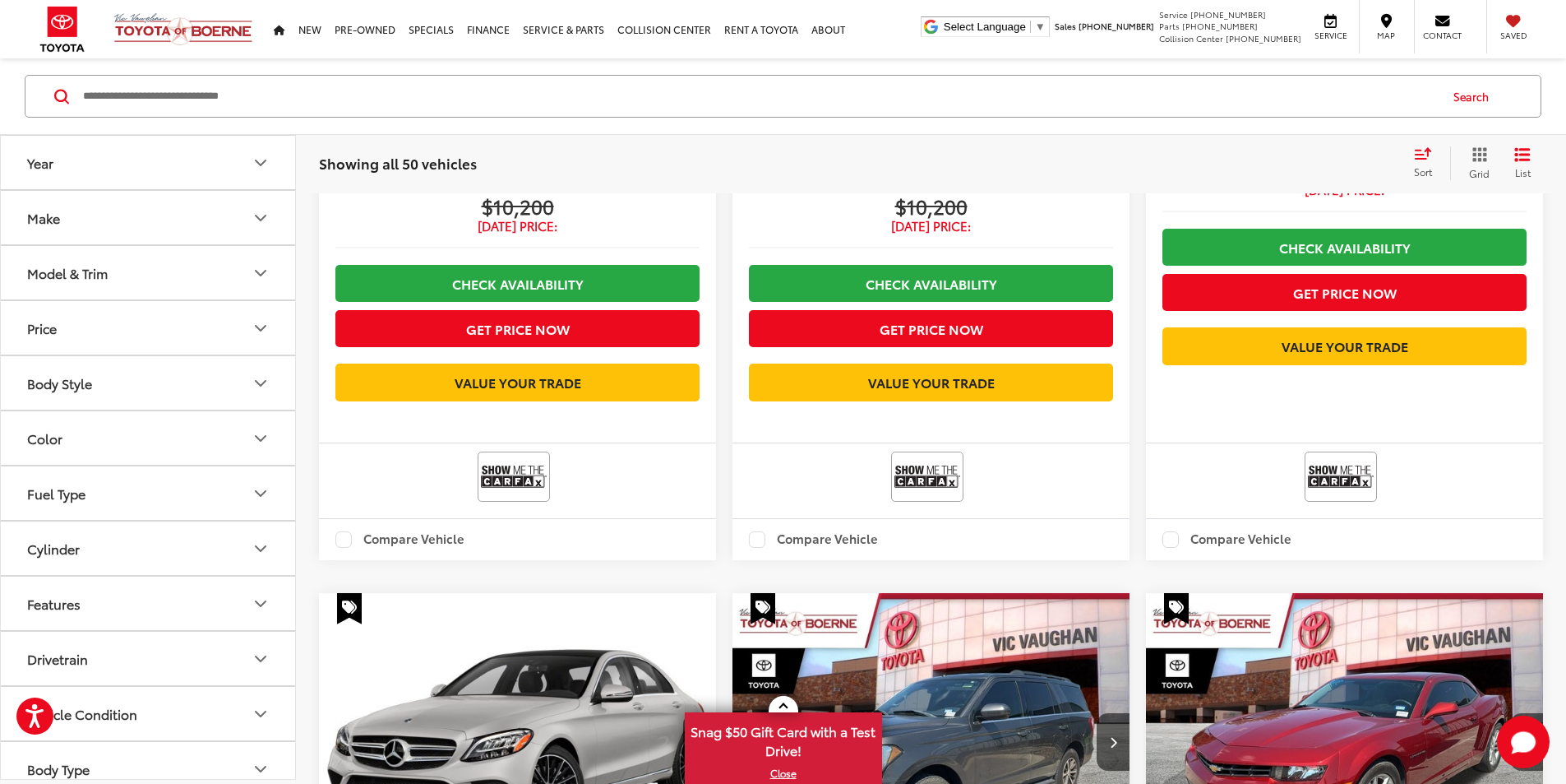
scroll to position [2873, 0]
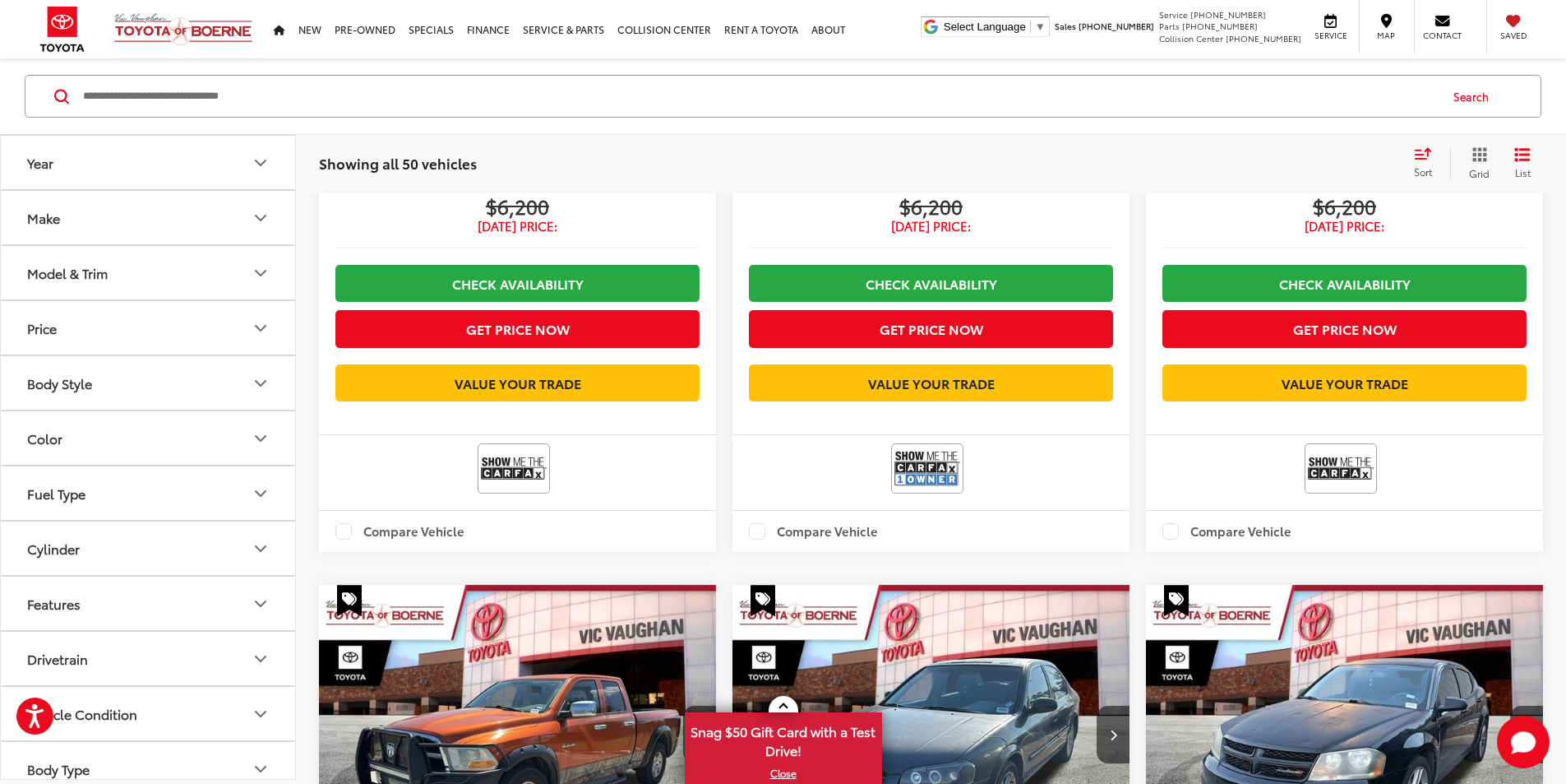
scroll to position [585, 0]
